Goal: Task Accomplishment & Management: Use online tool/utility

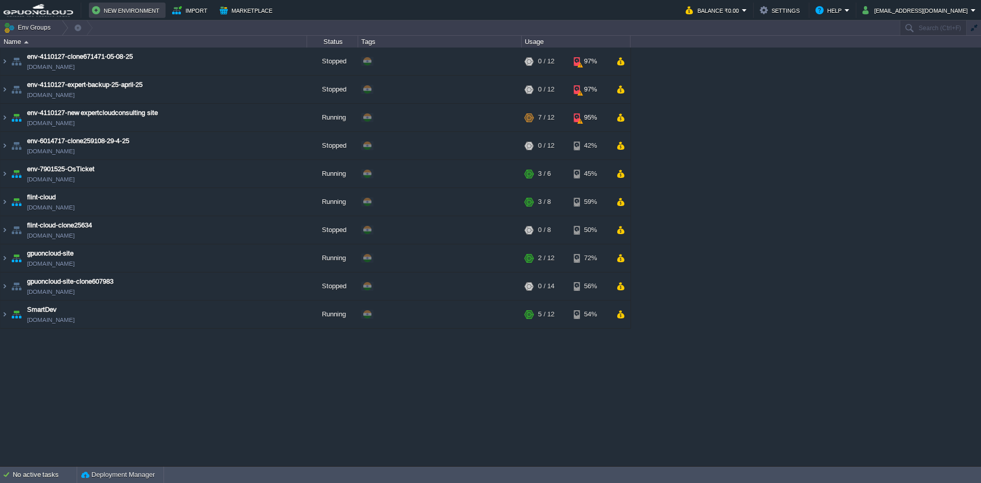
click at [121, 12] on button "New Environment" at bounding box center [127, 10] width 71 height 12
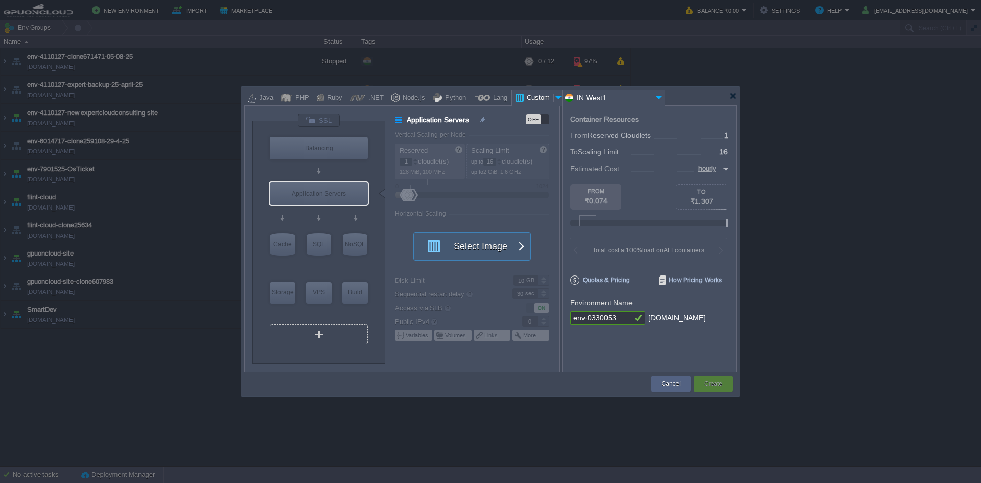
click at [310, 337] on div "VM" at bounding box center [319, 334] width 98 height 20
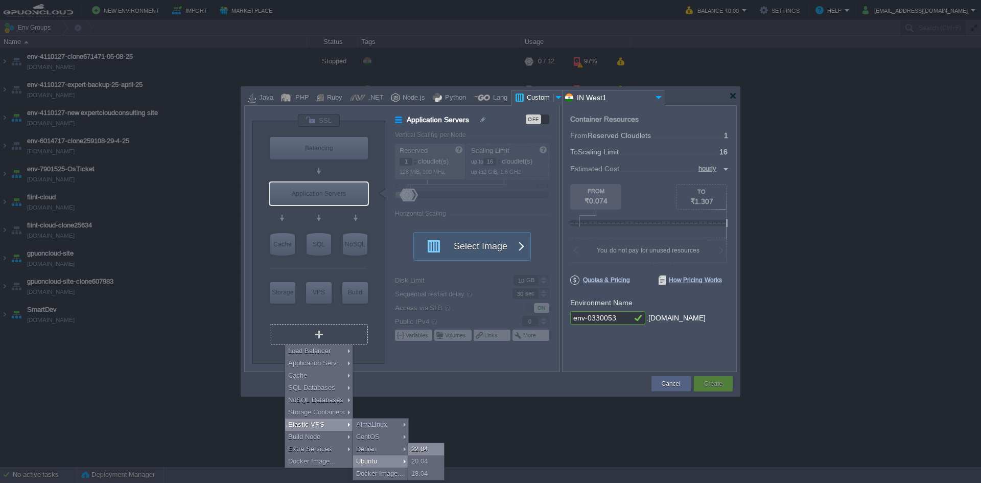
click at [423, 445] on div "22.04" at bounding box center [426, 449] width 36 height 12
type input "Elastic VPS 2"
type input "4"
type input "Ubuntu 22.04"
type input "22.04"
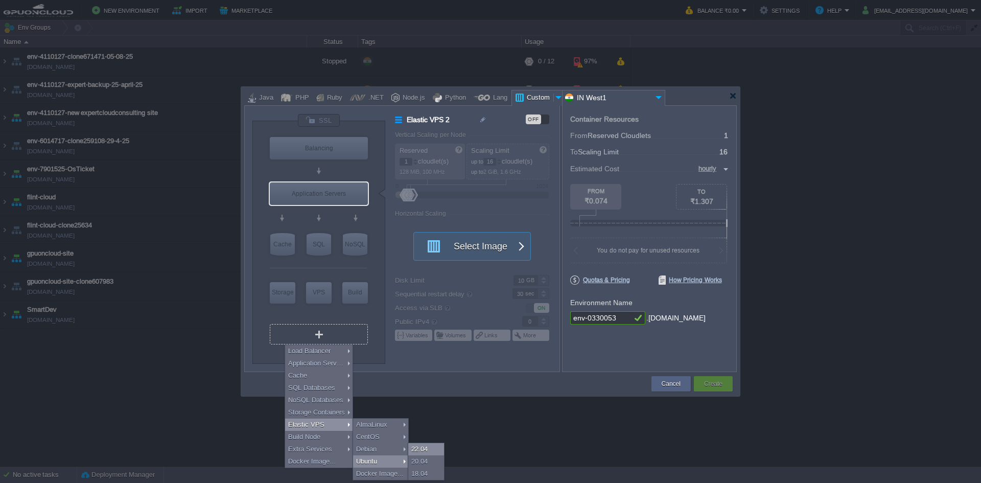
type input "Stateful"
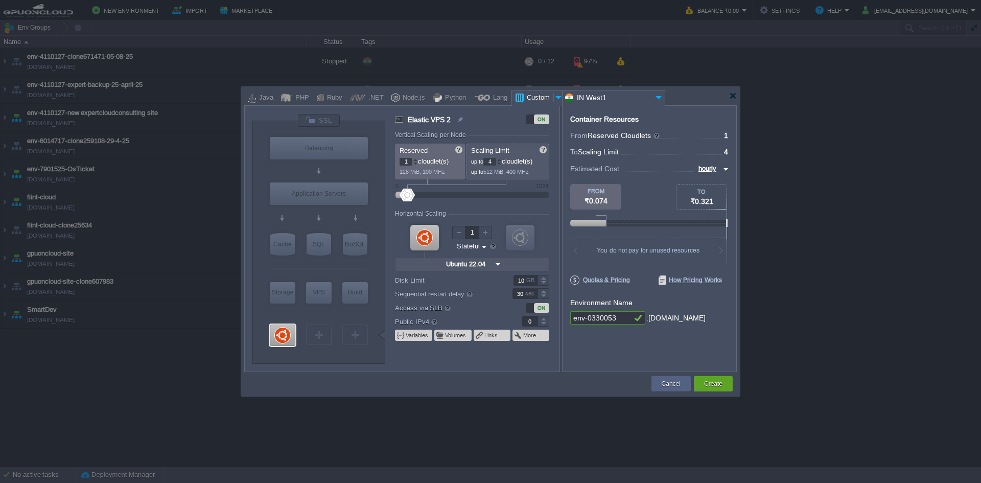
type input "Select Image"
click at [409, 196] on div at bounding box center [409, 195] width 15 height 13
click at [407, 195] on div at bounding box center [407, 195] width 15 height 13
click at [502, 160] on div at bounding box center [499, 160] width 5 height 4
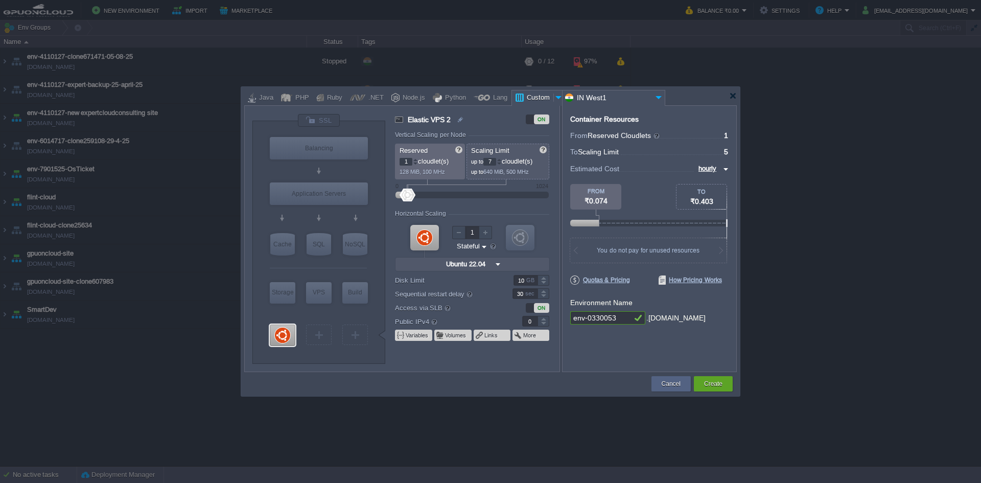
click at [502, 160] on div at bounding box center [499, 160] width 5 height 4
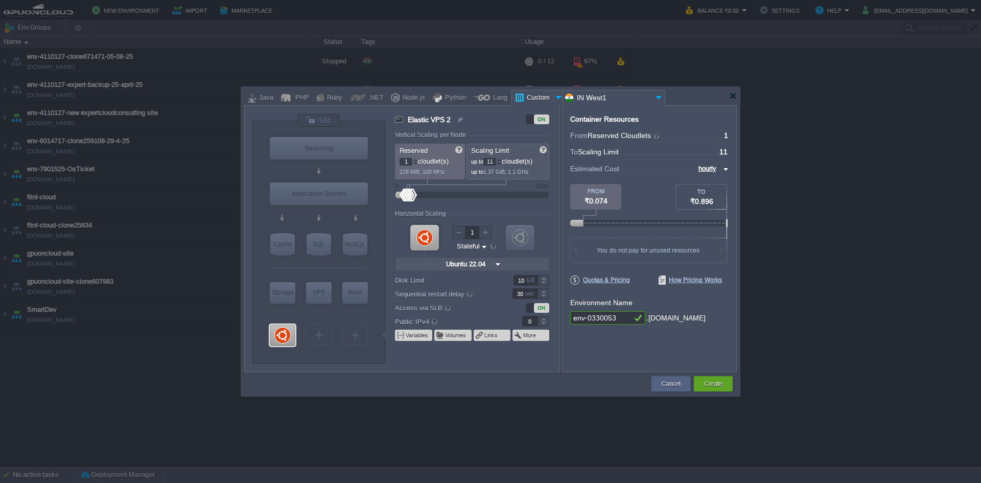
type input "12"
click at [502, 160] on div at bounding box center [499, 160] width 5 height 4
click at [517, 366] on form "Vertical Scaling per Node Reserved 1 cloudlet(s) 128 MiB, 100 MHz Scaling Limit…" at bounding box center [477, 251] width 164 height 240
drag, startPoint x: 624, startPoint y: 318, endPoint x: 564, endPoint y: 323, distance: 60.5
click at [564, 323] on div "Container Resources From Reserved Cloudlets ... = 1 not added To Scaling Limit …" at bounding box center [649, 238] width 175 height 267
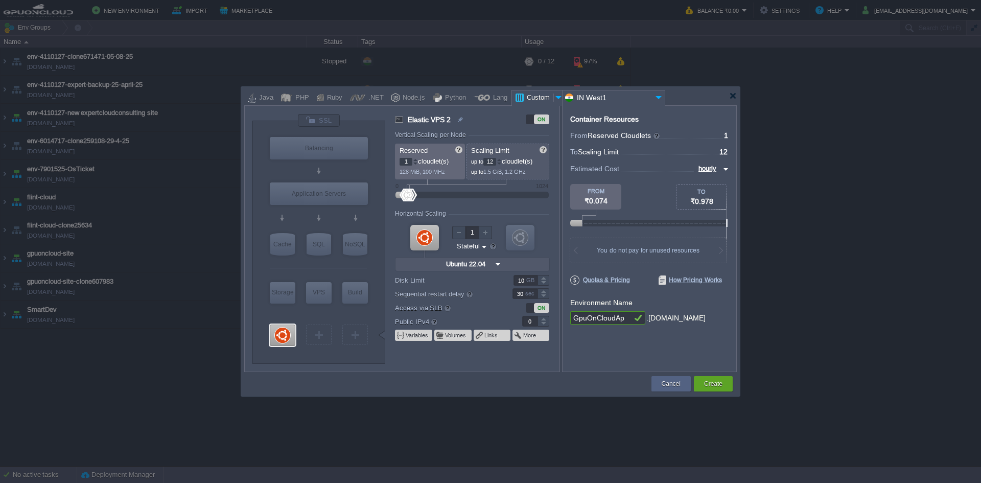
type input "GpuOnCloudApp"
click at [718, 383] on button "Create" at bounding box center [713, 384] width 18 height 10
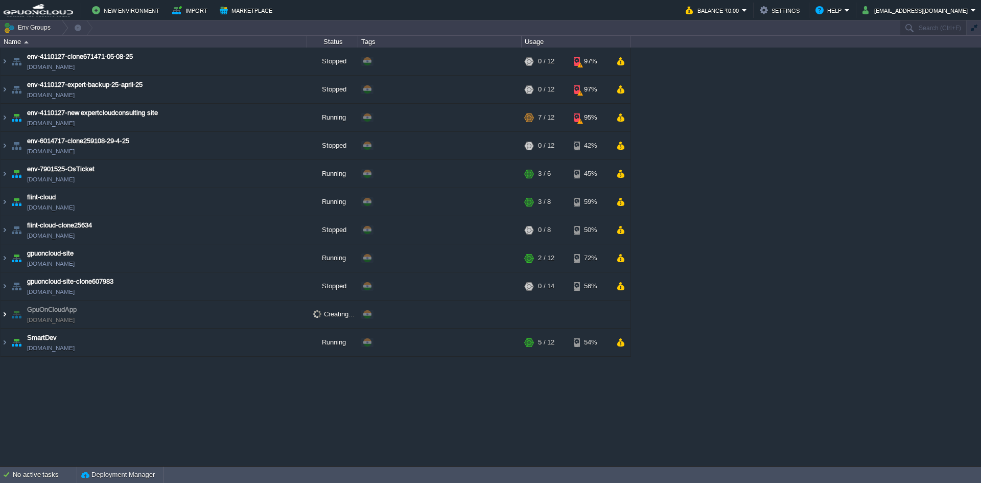
click at [6, 317] on img at bounding box center [5, 314] width 8 height 28
click at [180, 394] on div "env-4110127-clone671471-05-08-25 [DOMAIN_NAME] Stopped + Add to Env Group RAM 0…" at bounding box center [490, 257] width 981 height 418
click at [294, 91] on button "button" at bounding box center [296, 89] width 9 height 9
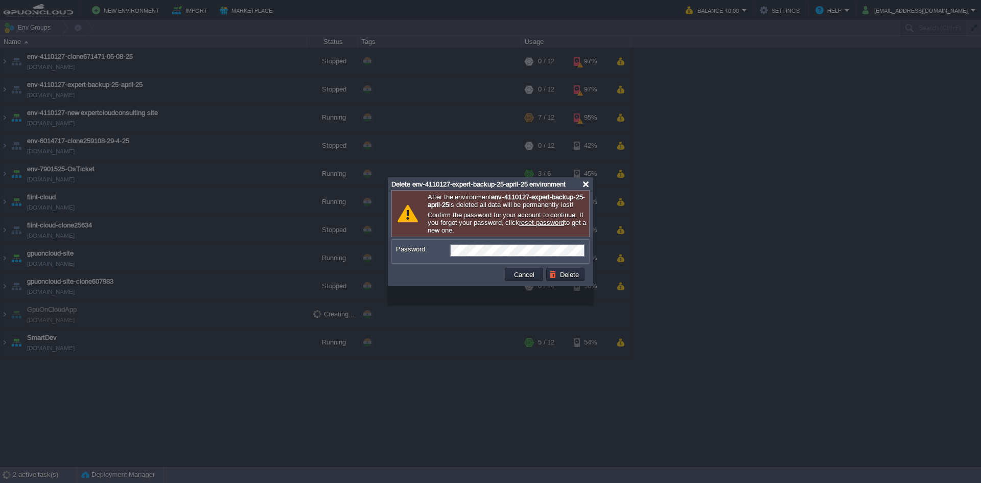
click at [586, 183] on div at bounding box center [586, 184] width 8 height 8
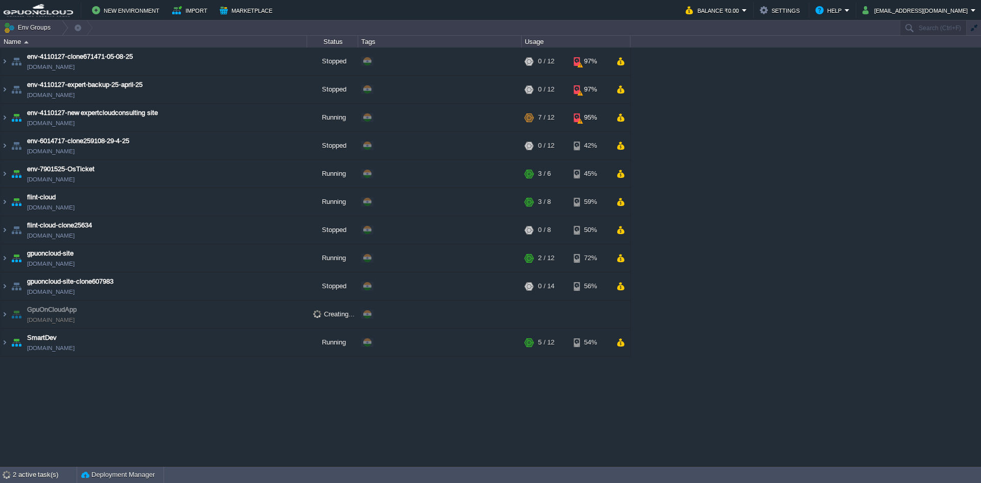
click at [201, 402] on div "env-4110127-clone671471-05-08-25 [DOMAIN_NAME] Stopped + Add to Env Group RAM 0…" at bounding box center [490, 257] width 981 height 418
click at [4, 314] on img at bounding box center [5, 314] width 8 height 28
click at [276, 382] on div "env-4110127-clone671471-05-08-25 [DOMAIN_NAME] Stopped + Add to Env Group RAM 0…" at bounding box center [490, 257] width 981 height 418
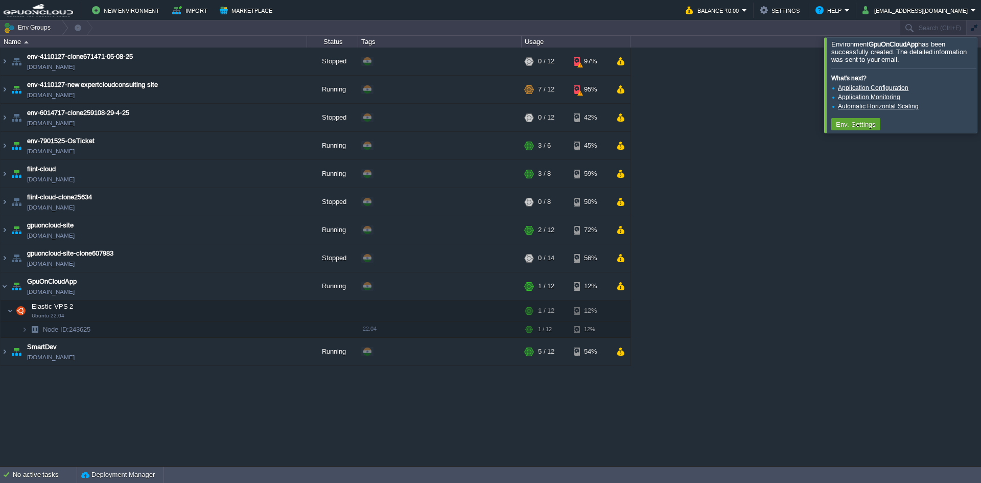
click at [980, 95] on div at bounding box center [993, 84] width 0 height 95
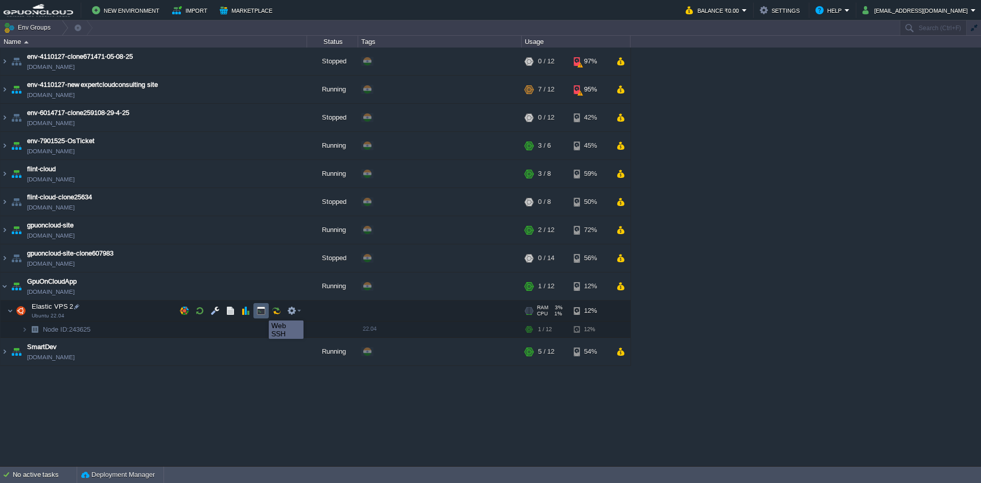
click at [261, 311] on button "button" at bounding box center [260, 310] width 9 height 9
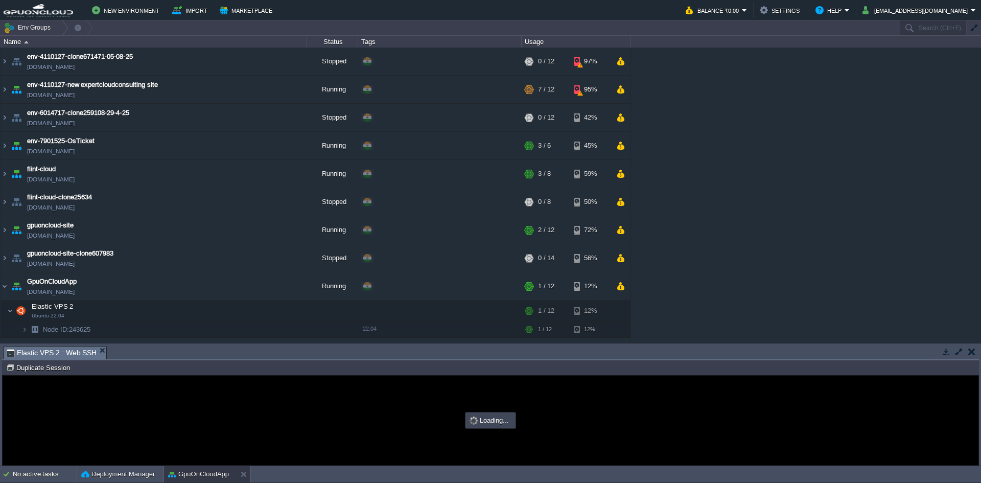
click at [957, 353] on button "button" at bounding box center [958, 351] width 9 height 9
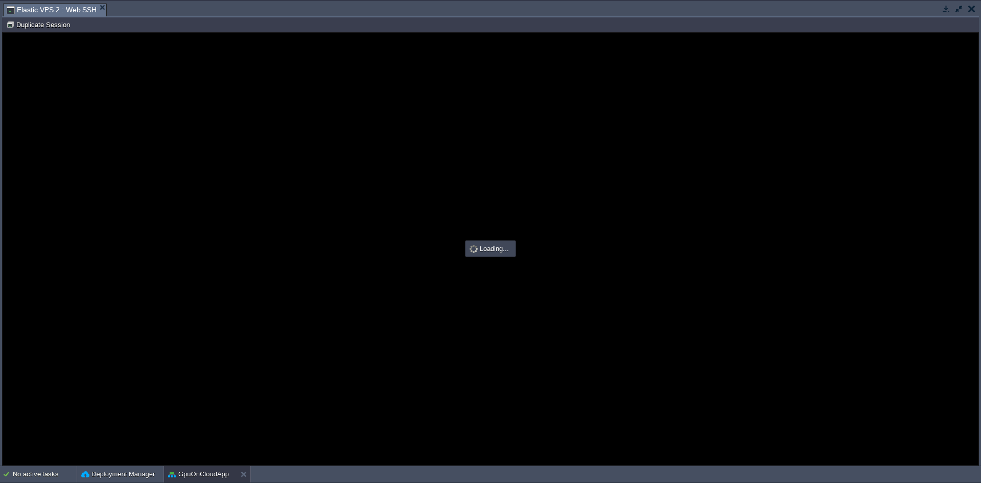
type input "#000000"
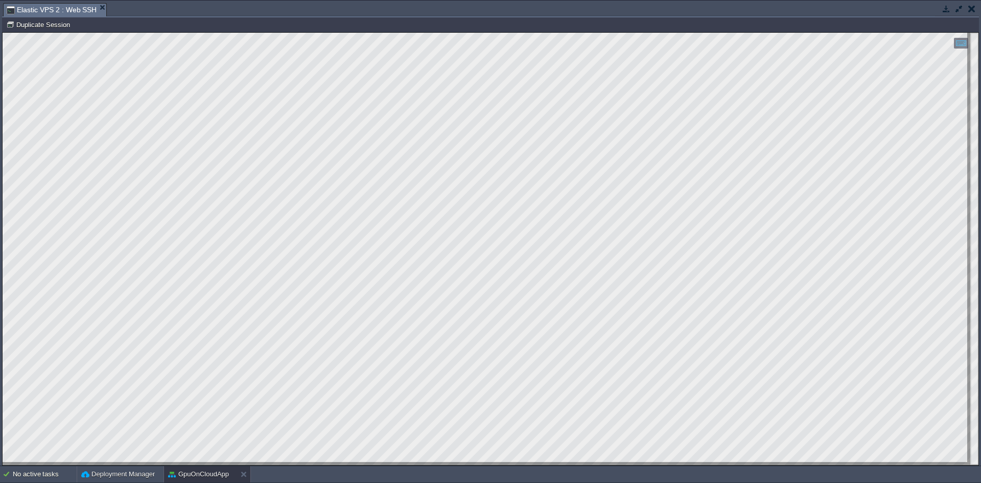
click at [220, 33] on html "Copy: Ctrl + Shift + C Paste: Ctrl + V Settings: Ctrl + Shift + Alt 0" at bounding box center [491, 33] width 976 height 0
click at [261, 33] on html "Copy: Ctrl + Shift + C Paste: Ctrl + V Settings: Ctrl + Shift + Alt 0" at bounding box center [491, 33] width 976 height 0
drag, startPoint x: 3, startPoint y: 292, endPoint x: 233, endPoint y: 505, distance: 313.8
click at [227, 33] on html "Copy: Ctrl + Shift + C Paste: Ctrl + V Settings: Ctrl + Shift + Alt 0" at bounding box center [491, 33] width 976 height 0
click at [286, 33] on html "Copy: Ctrl + Shift + C Paste: Ctrl + V Settings: Ctrl + Shift + Alt 0" at bounding box center [491, 33] width 976 height 0
